Goal: Task Accomplishment & Management: Use online tool/utility

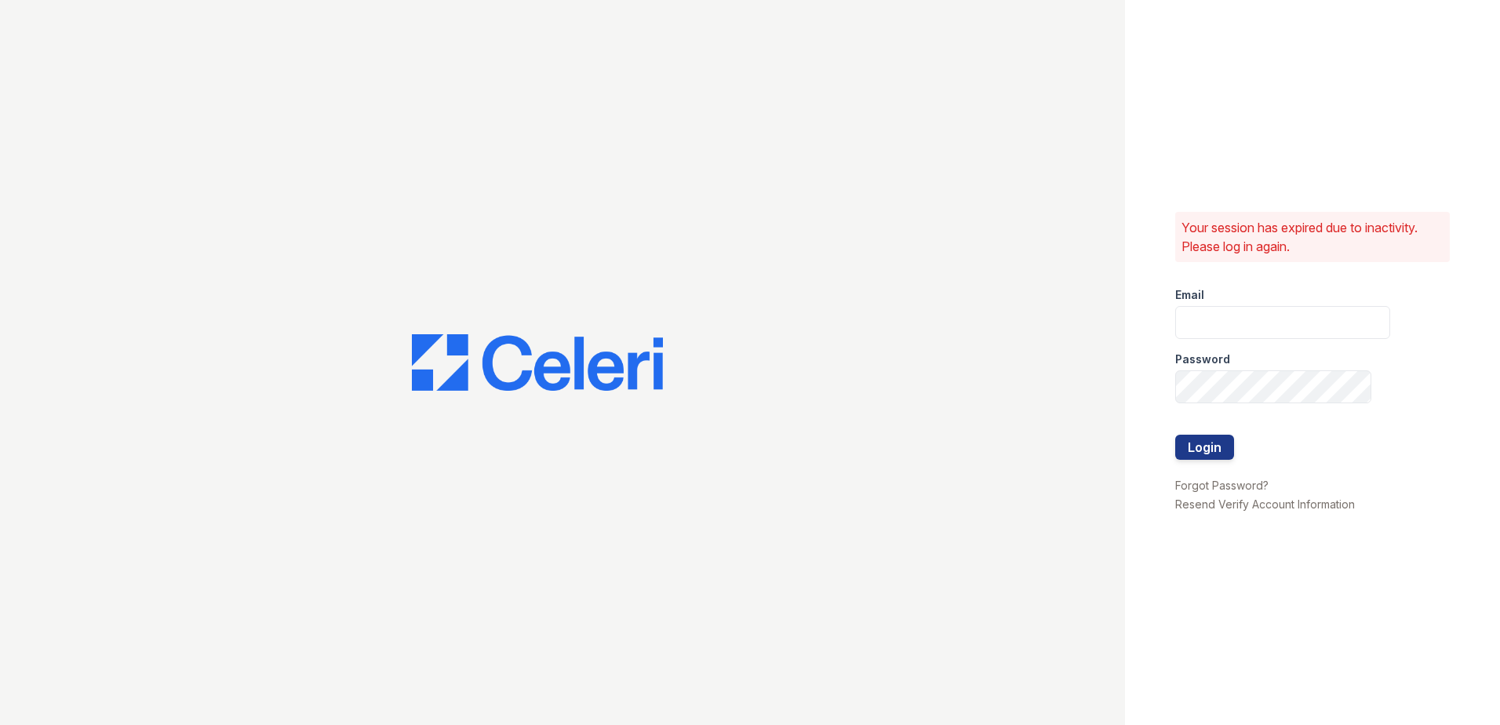
type input "Nutsey@Trinity-pm.com"
click at [1166, 438] on div "Your session has expired due to inactivity. Please log in again. Email Nutsey@T…" at bounding box center [1312, 362] width 375 height 725
click at [1189, 438] on button "Login" at bounding box center [1204, 447] width 59 height 25
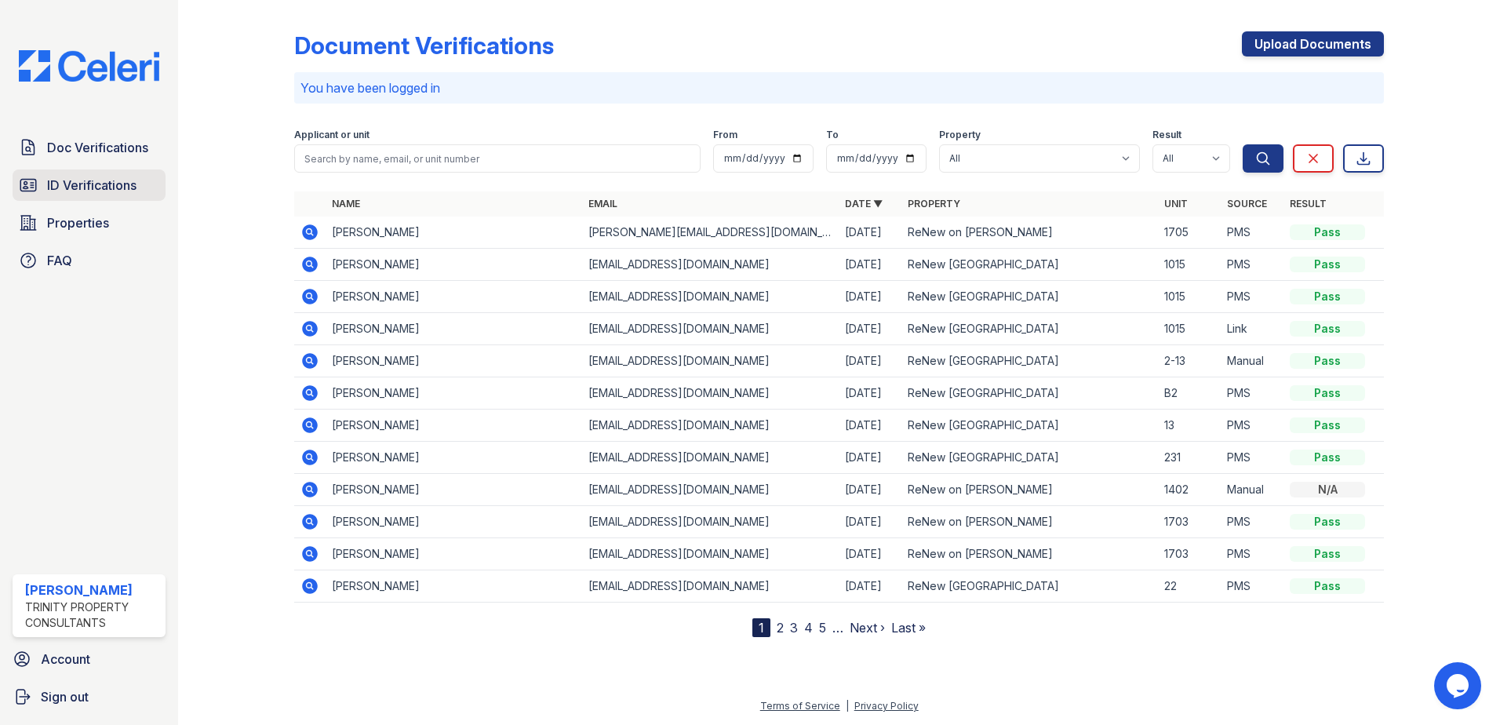
drag, startPoint x: 67, startPoint y: 174, endPoint x: 76, endPoint y: 174, distance: 9.4
click at [67, 174] on link "ID Verifications" at bounding box center [89, 184] width 153 height 31
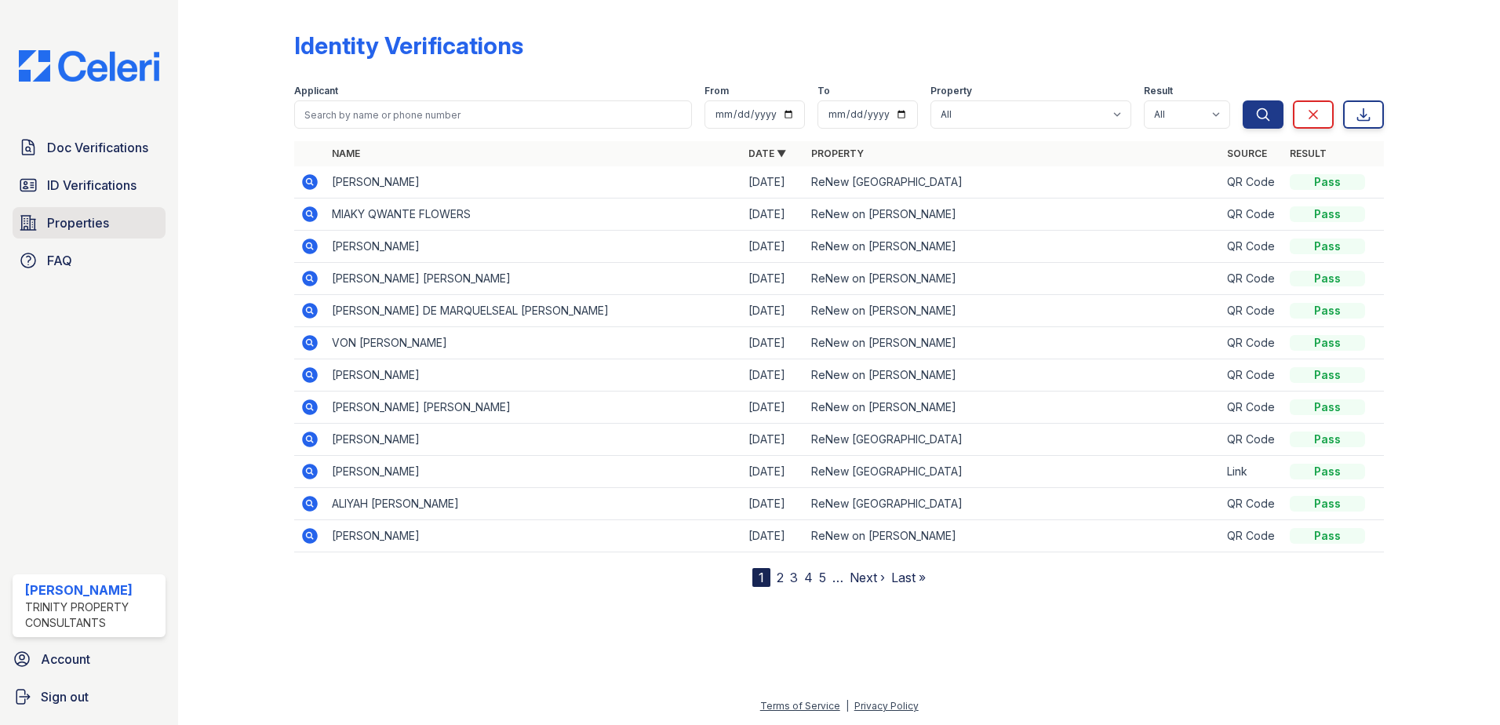
click at [59, 228] on span "Properties" at bounding box center [78, 222] width 62 height 19
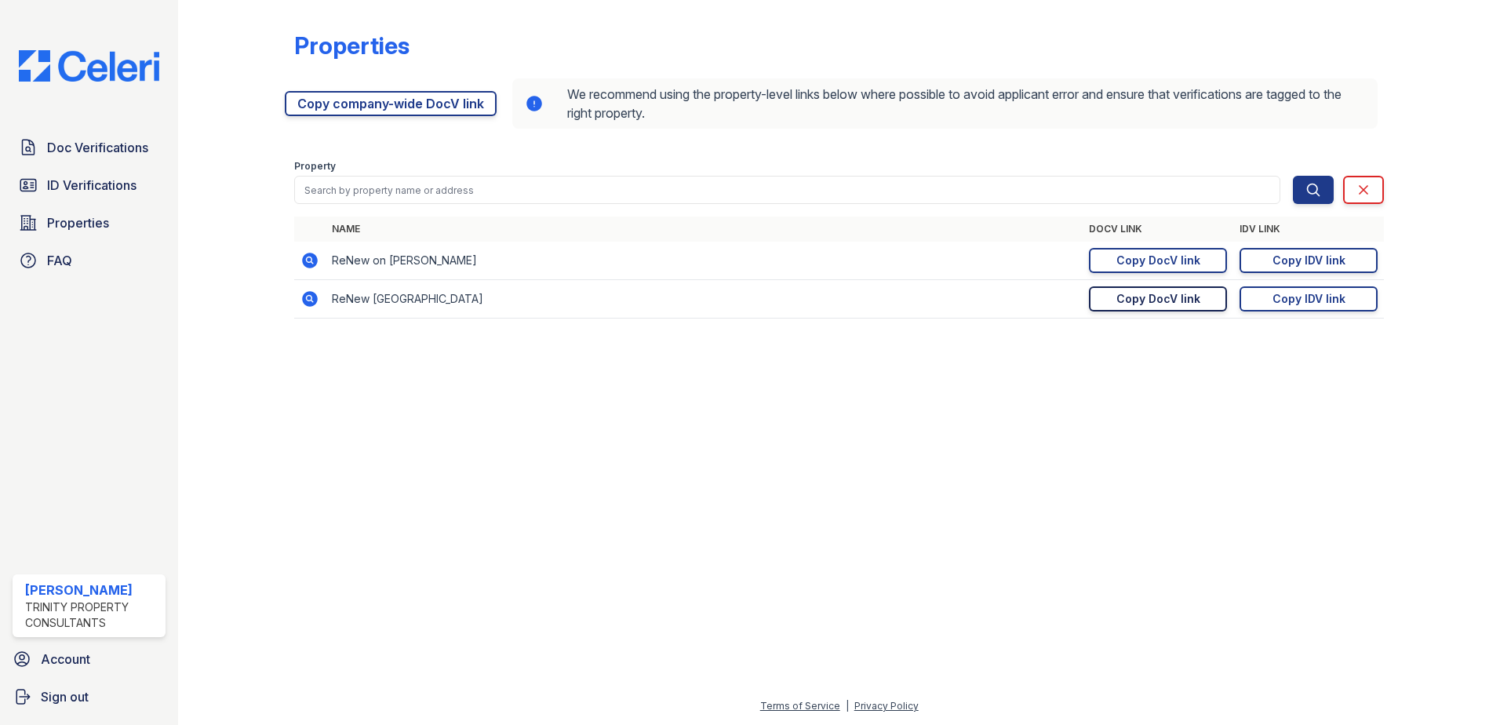
drag, startPoint x: 1182, startPoint y: 297, endPoint x: 1194, endPoint y: 297, distance: 11.8
click at [1182, 297] on div "Copy DocV link" at bounding box center [1158, 299] width 84 height 16
click at [1258, 304] on link "Copy IDV link Copy link" at bounding box center [1309, 298] width 138 height 25
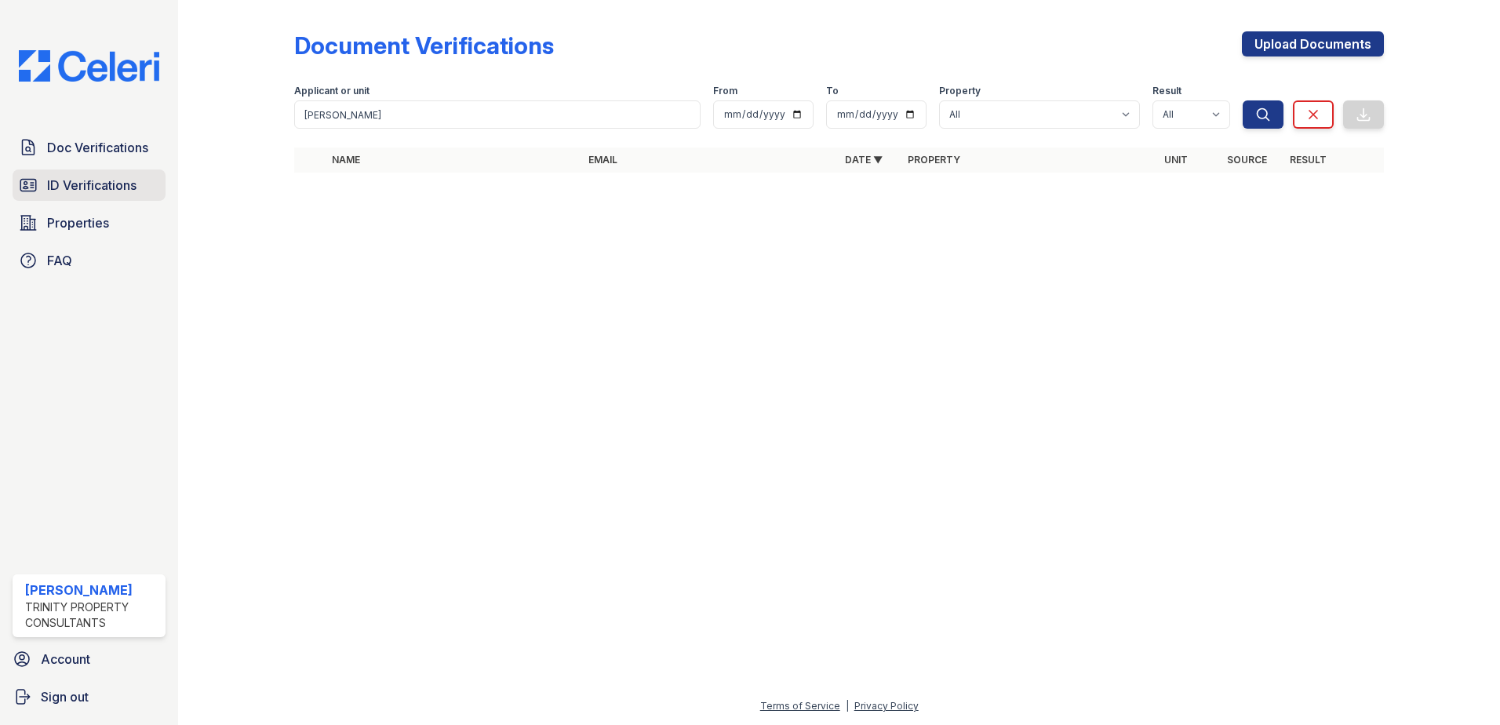
click at [88, 193] on span "ID Verifications" at bounding box center [91, 185] width 89 height 19
